Goal: Navigation & Orientation: Find specific page/section

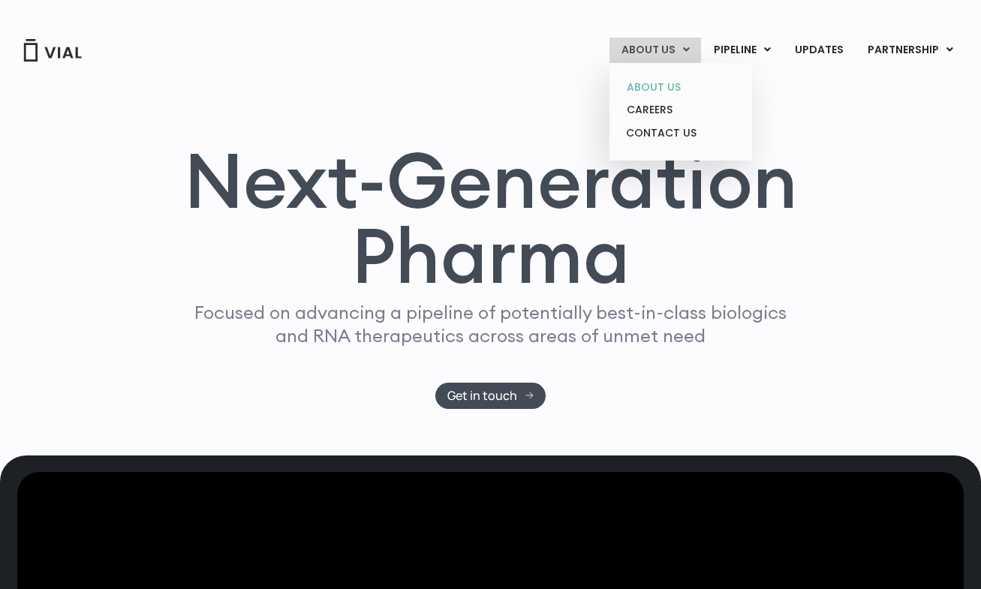
click at [682, 89] on link "ABOUT US" at bounding box center [680, 87] width 131 height 23
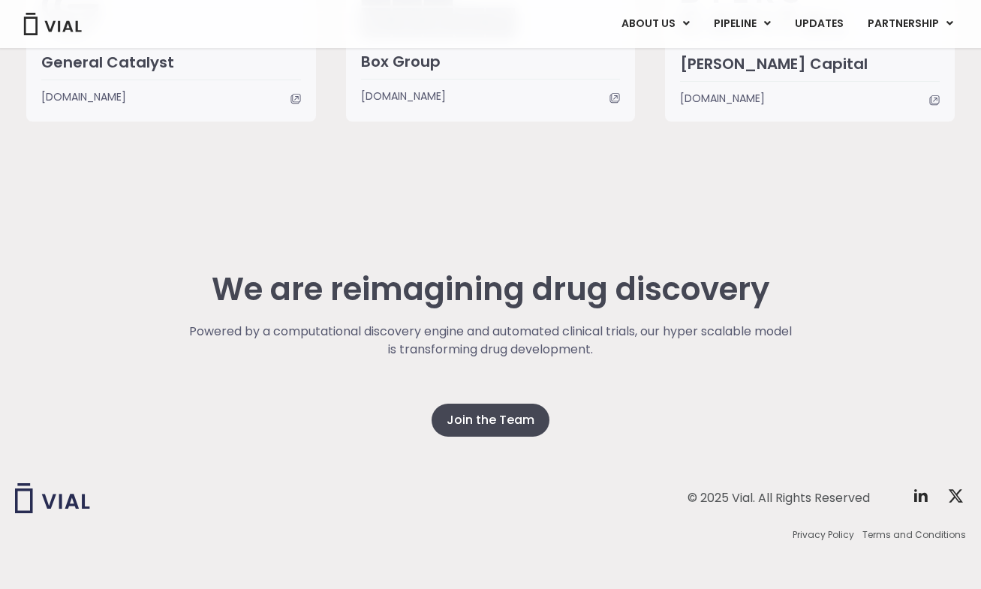
scroll to position [3810, 0]
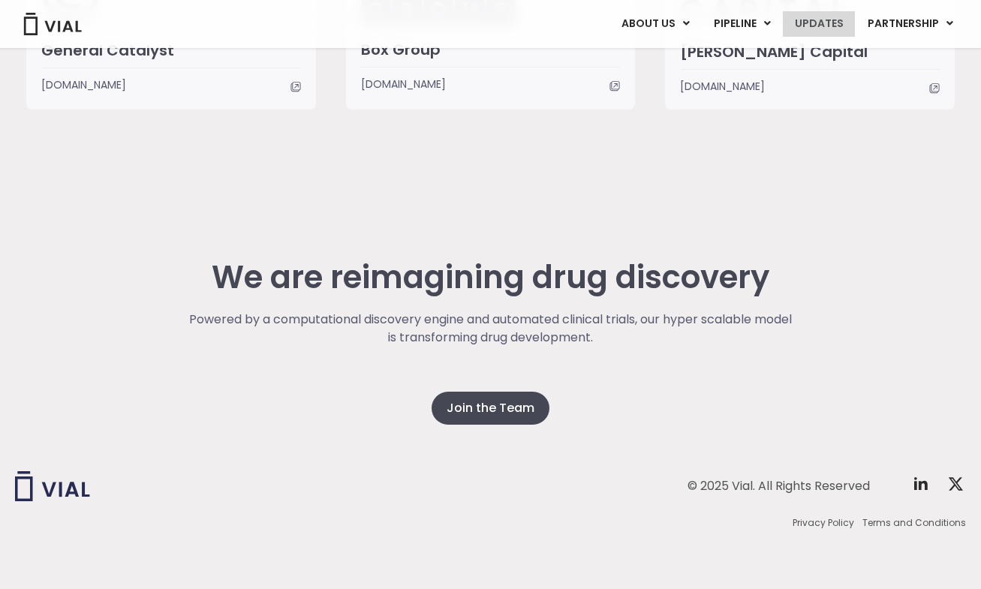
click at [813, 33] on link "UPDATES" at bounding box center [819, 24] width 72 height 26
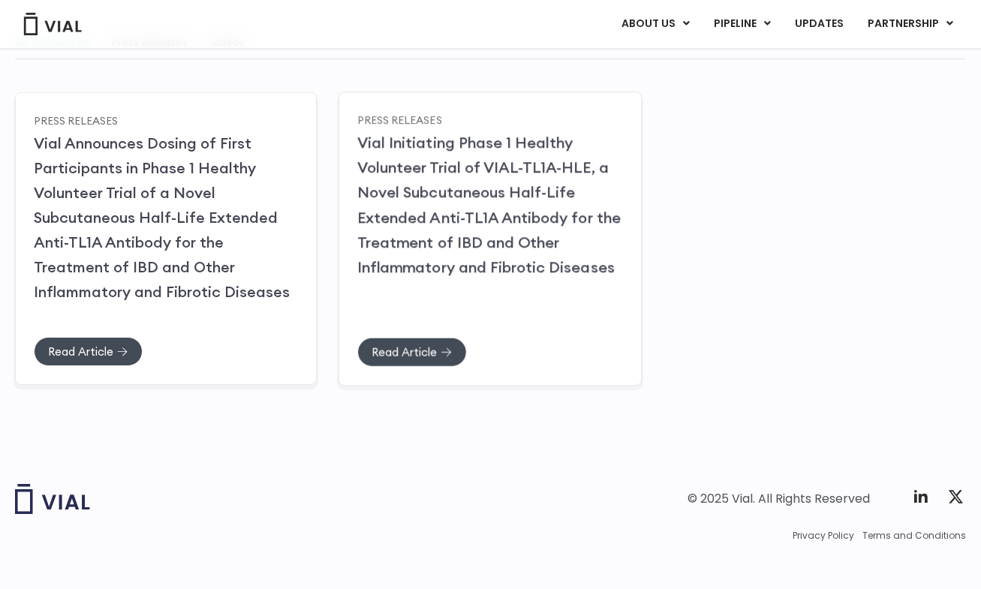
scroll to position [245, 0]
